Goal: Information Seeking & Learning: Learn about a topic

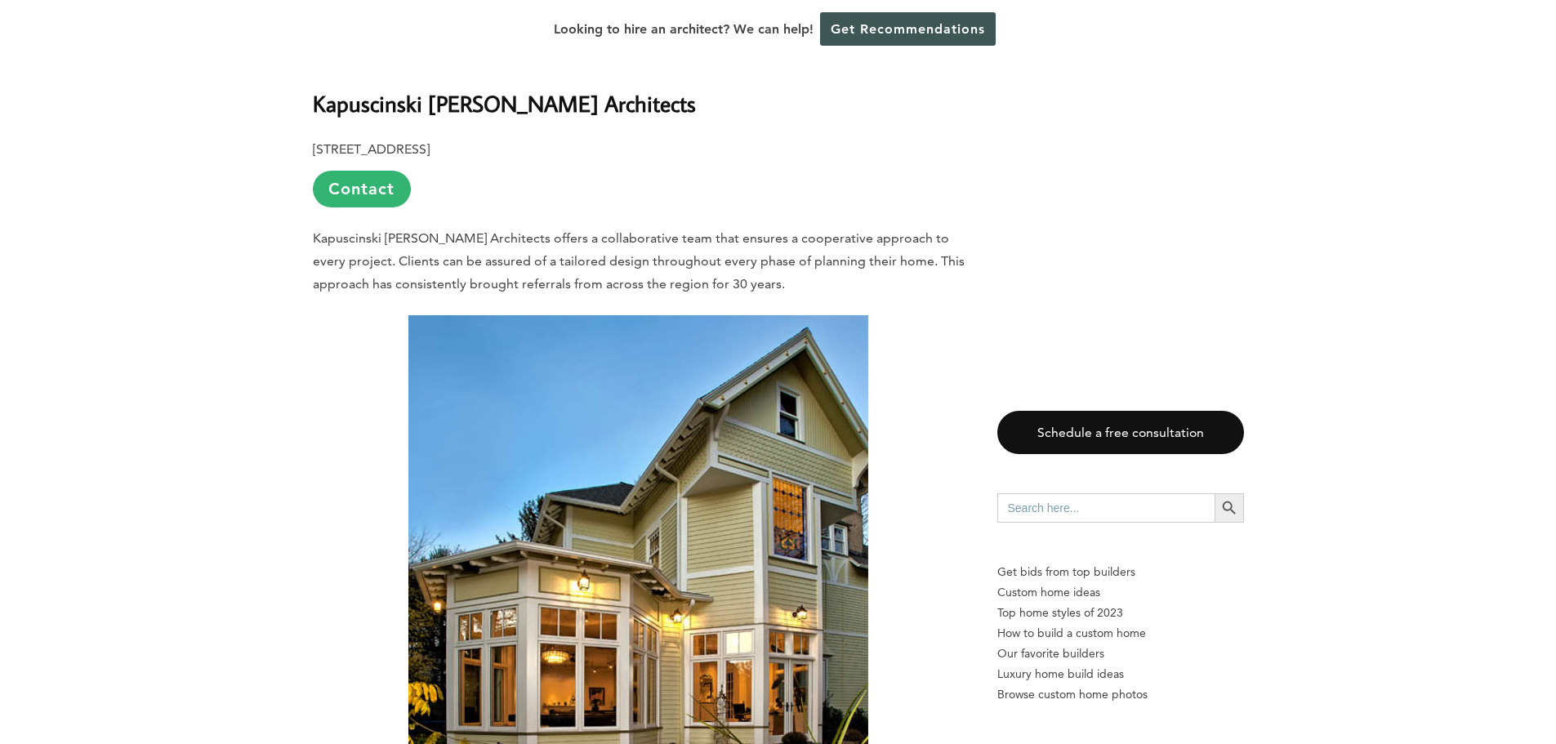
scroll to position [4737, 0]
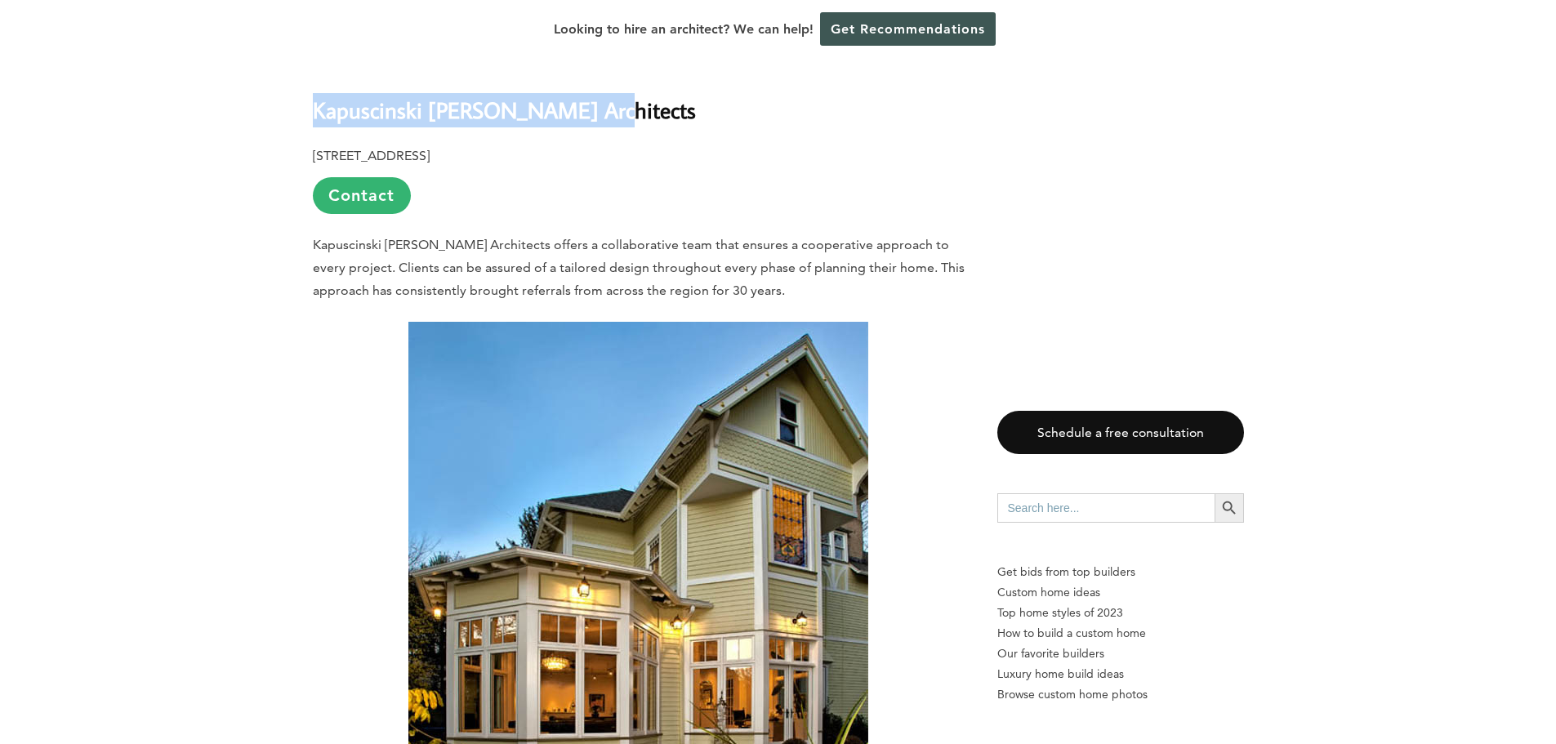
drag, startPoint x: 624, startPoint y: 91, endPoint x: 289, endPoint y: 85, distance: 334.9
copy b "Kapuscinski [PERSON_NAME] Architects"
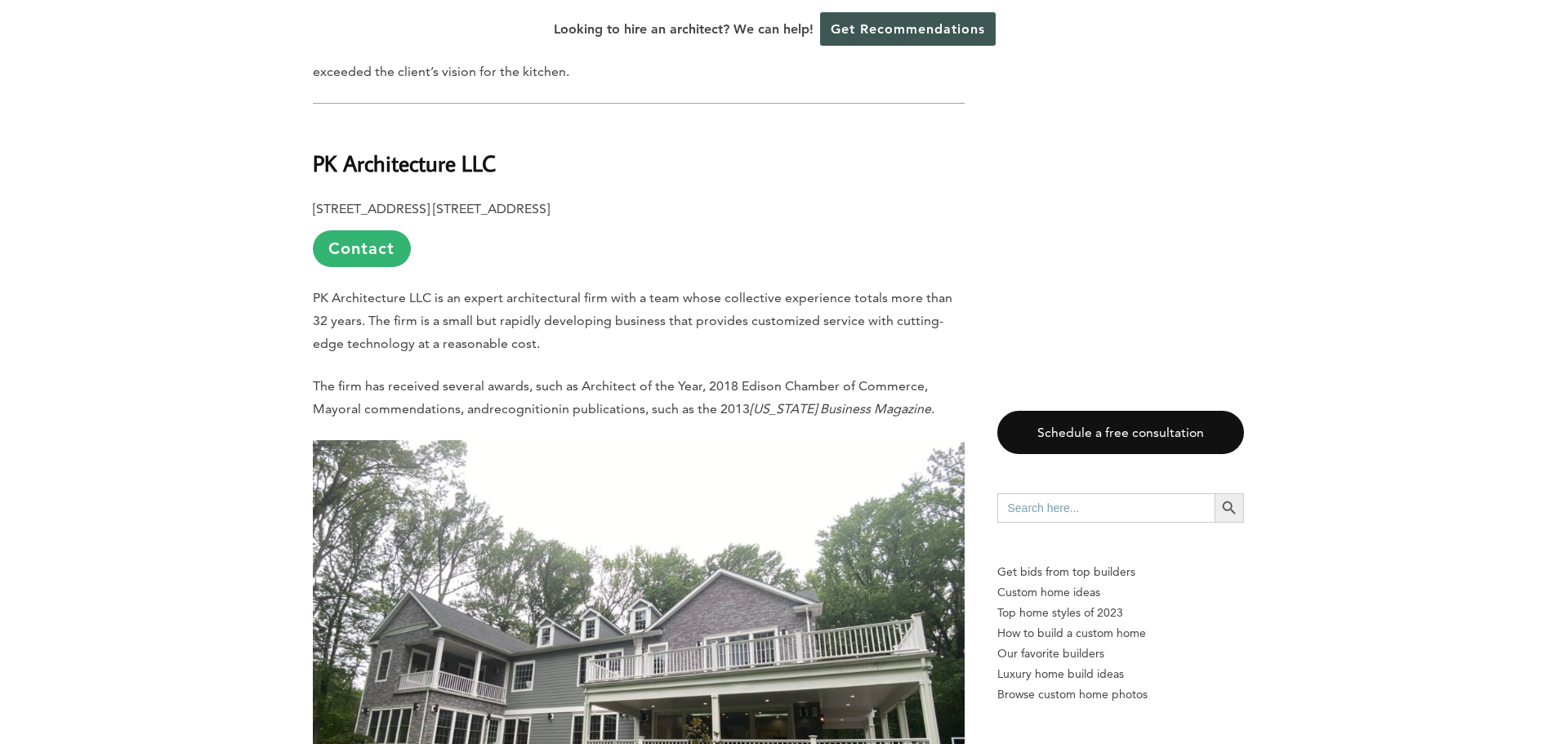
scroll to position [9310, 0]
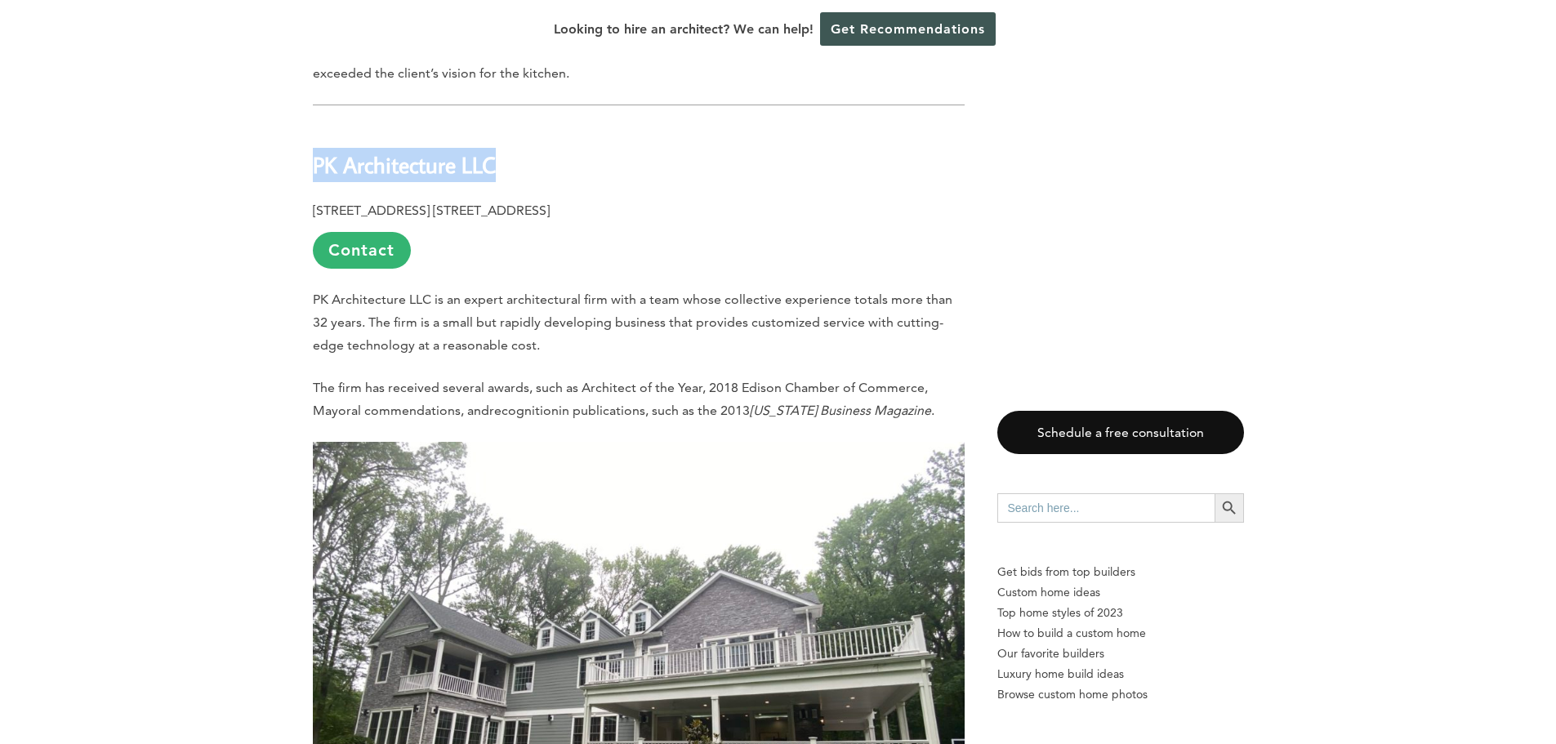
drag, startPoint x: 537, startPoint y: 139, endPoint x: 261, endPoint y: 145, distance: 276.1
copy b "PK Architecture LLC"
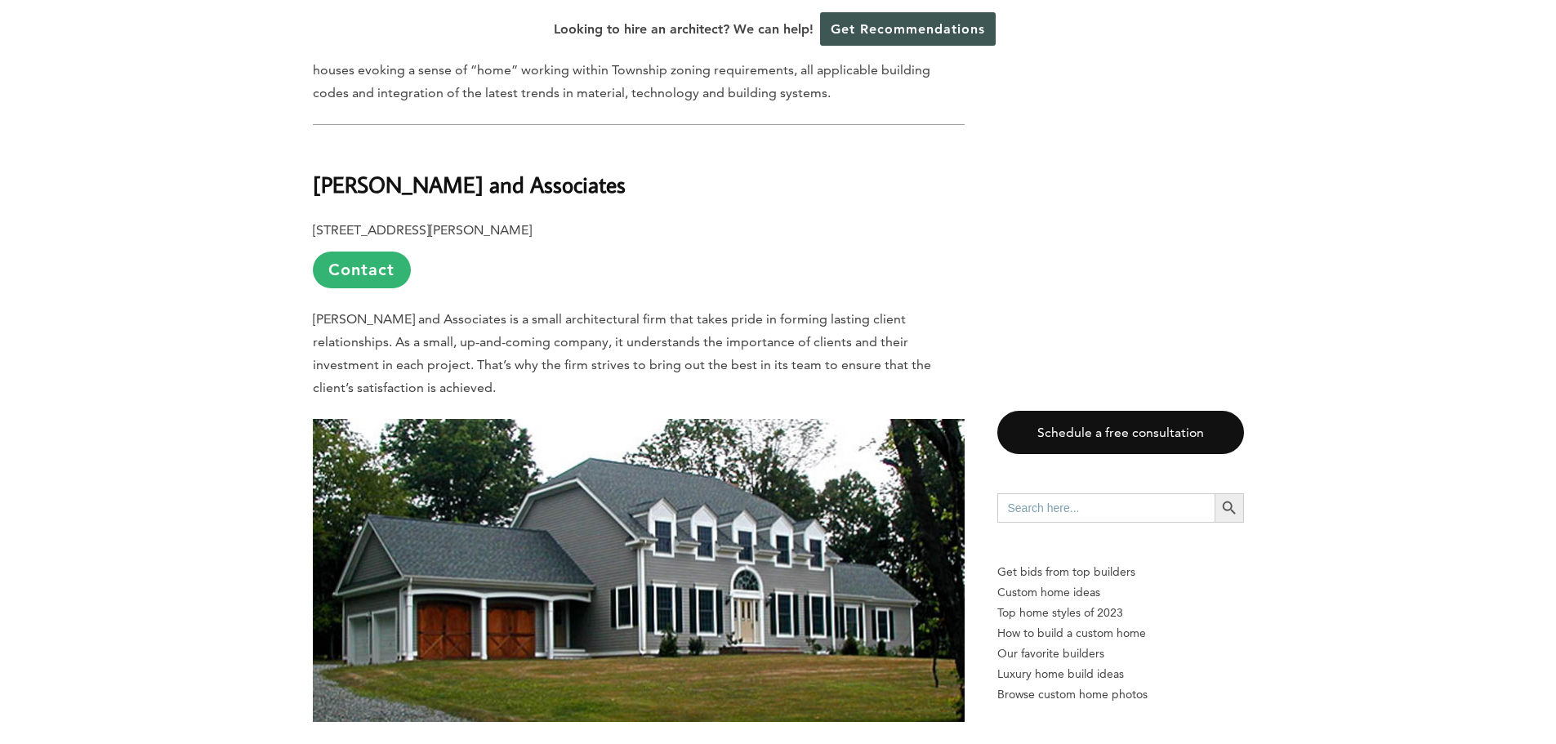
scroll to position [10290, 0]
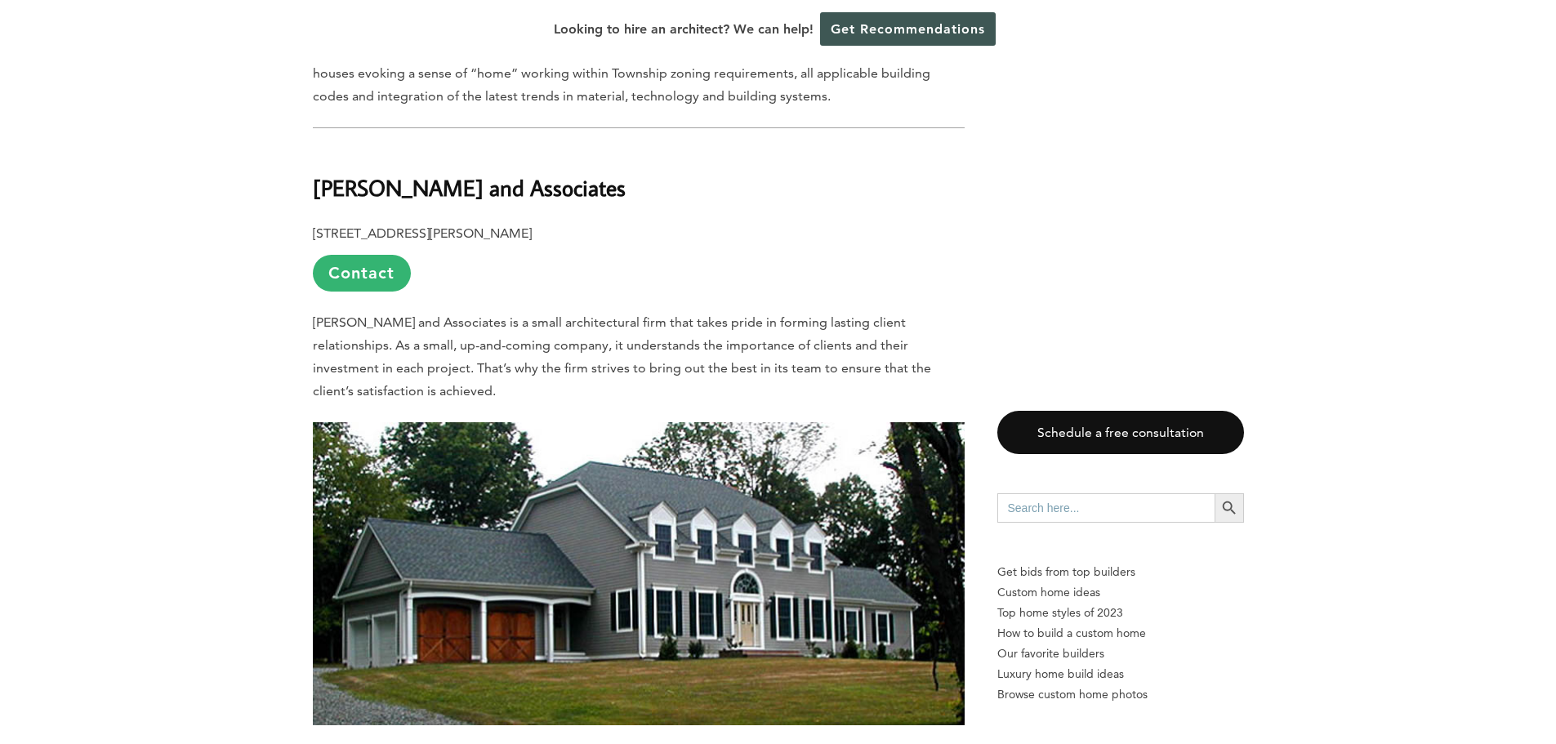
drag, startPoint x: 583, startPoint y: 164, endPoint x: 258, endPoint y: 141, distance: 325.8
copy b "[PERSON_NAME] and Associates"
